Goal: Purchase product/service

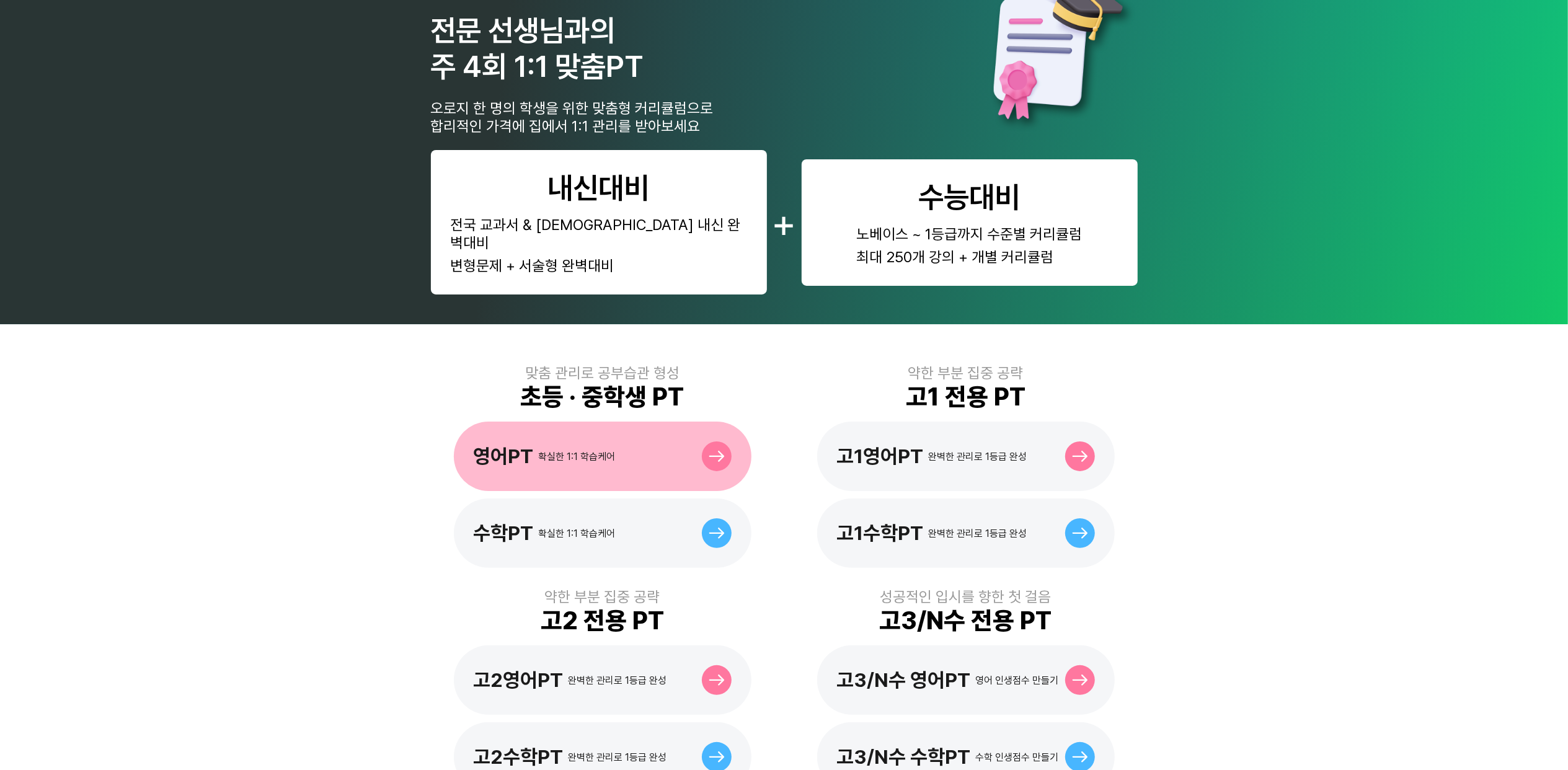
scroll to position [82, 0]
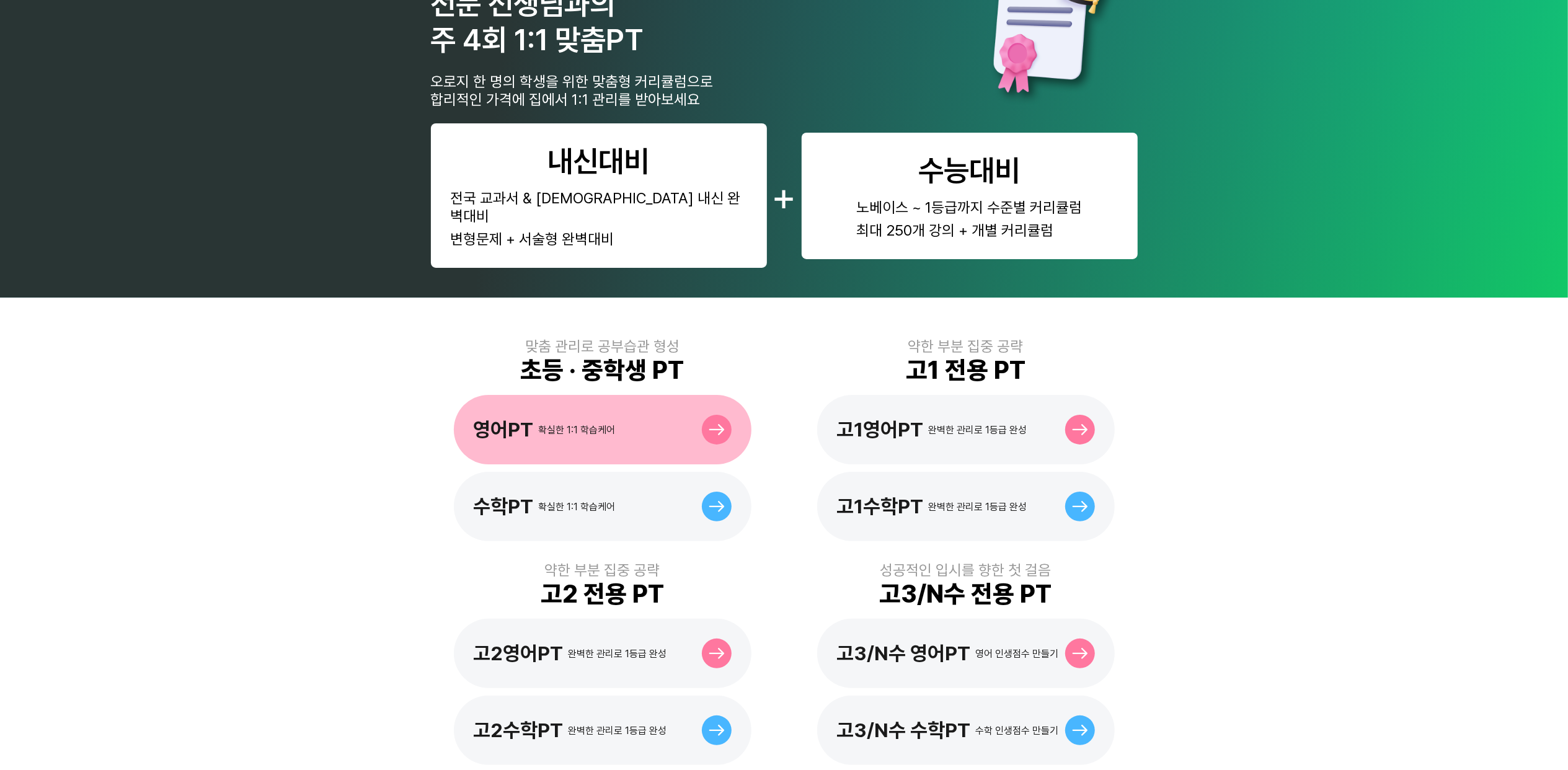
click at [545, 395] on div "영어PT 확실한 1:1 학습케어" at bounding box center [603, 430] width 297 height 69
